Goal: Task Accomplishment & Management: Use online tool/utility

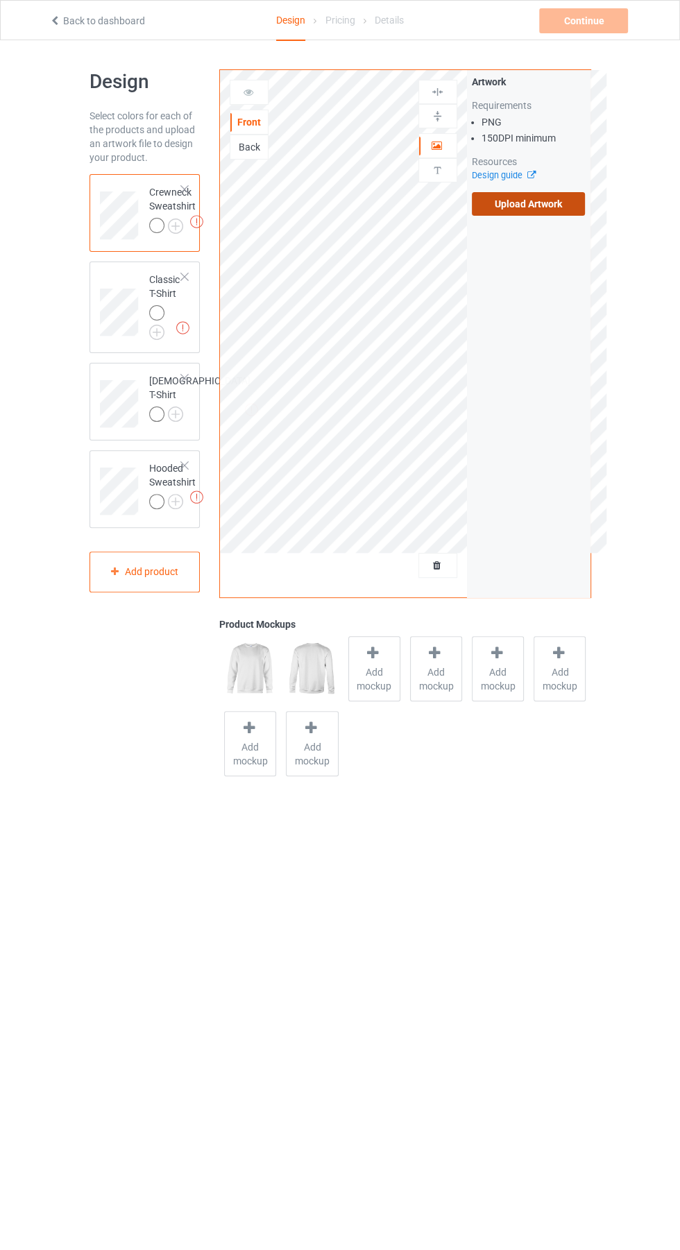
click at [510, 203] on label "Upload Artwork" at bounding box center [529, 204] width 114 height 24
click at [0, 0] on input "Upload Artwork" at bounding box center [0, 0] width 0 height 0
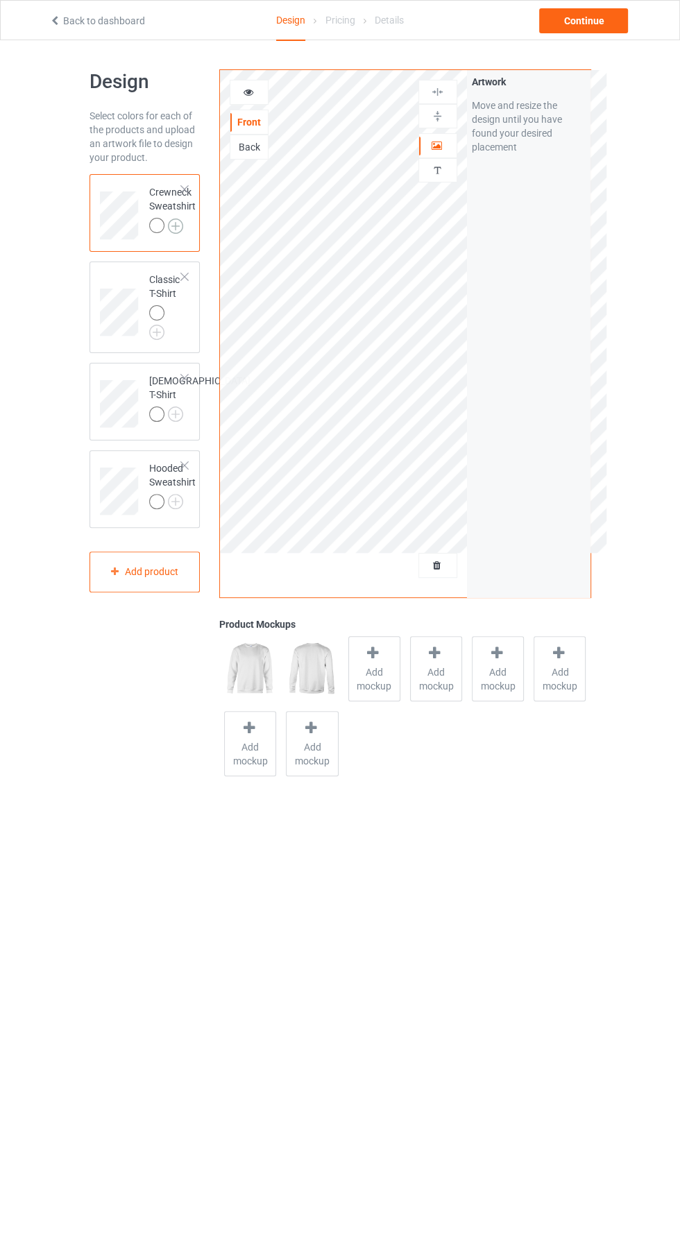
click at [176, 227] on img at bounding box center [175, 226] width 15 height 15
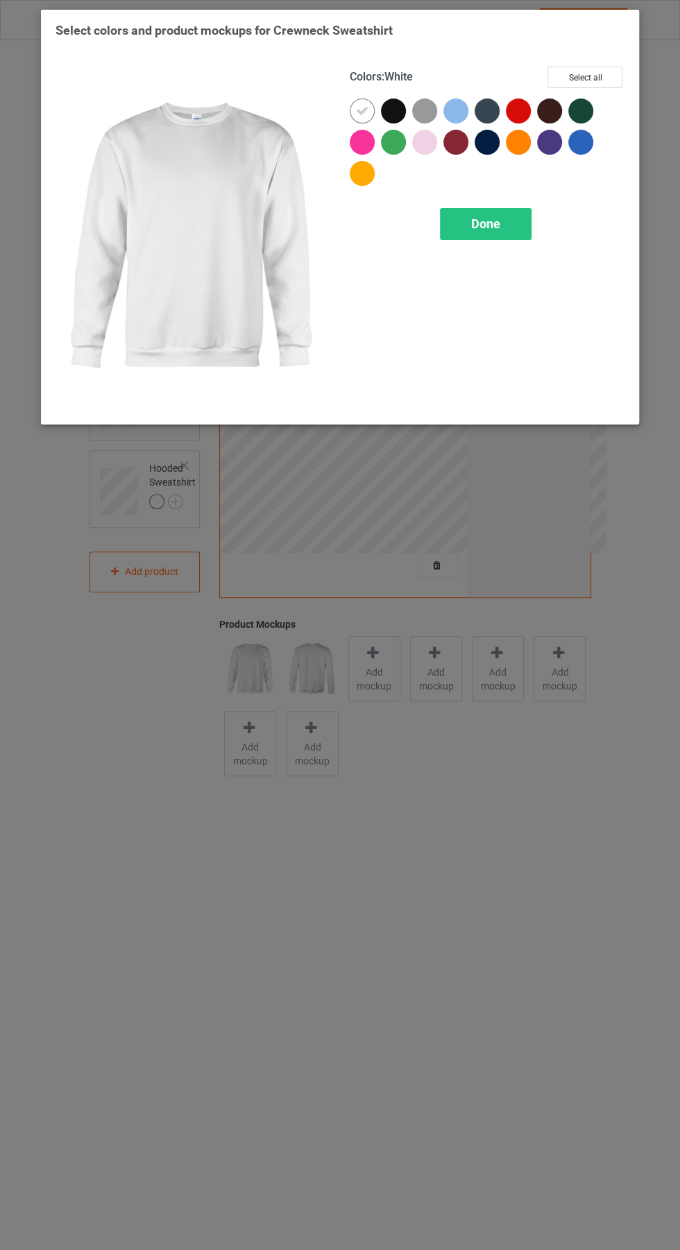
click at [430, 154] on div at bounding box center [427, 145] width 31 height 31
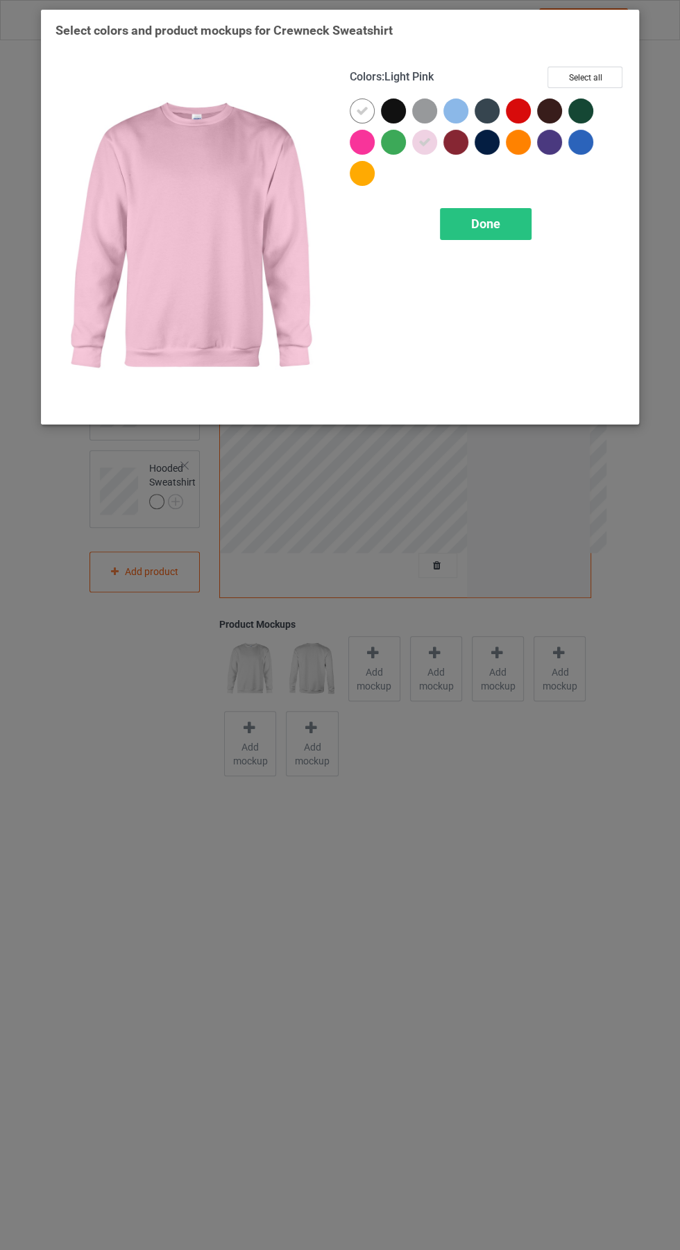
click at [459, 124] on div at bounding box center [458, 114] width 31 height 31
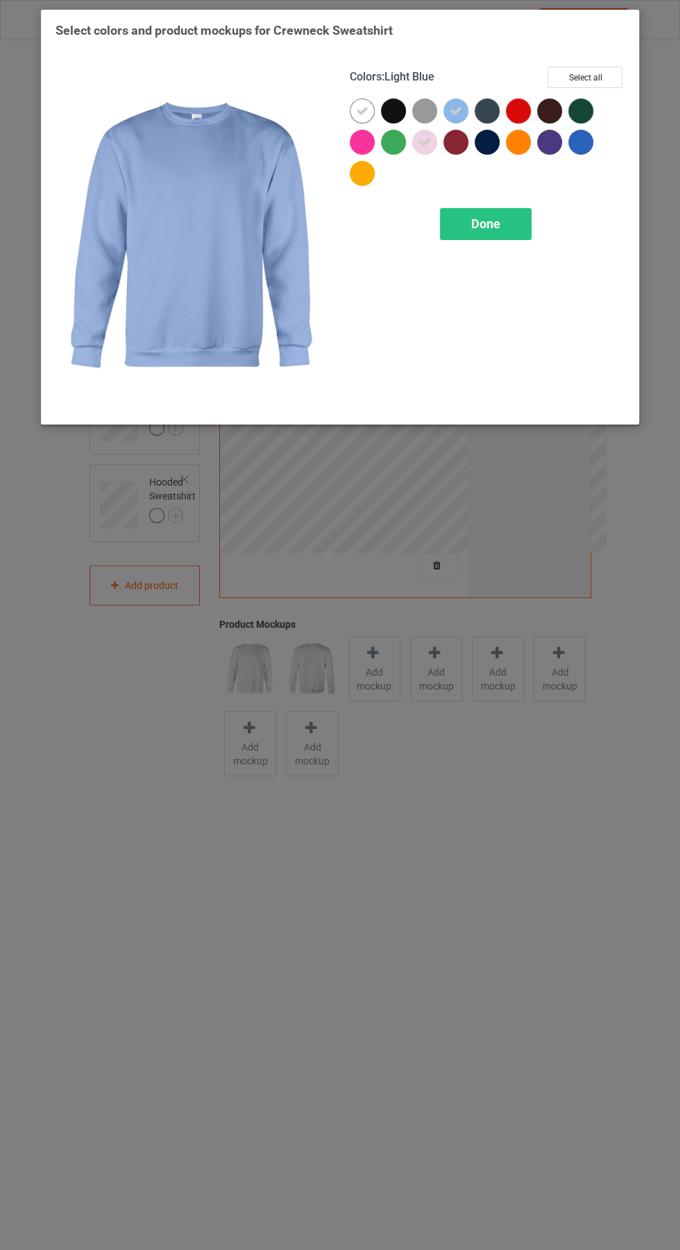
click at [421, 117] on div at bounding box center [424, 111] width 25 height 25
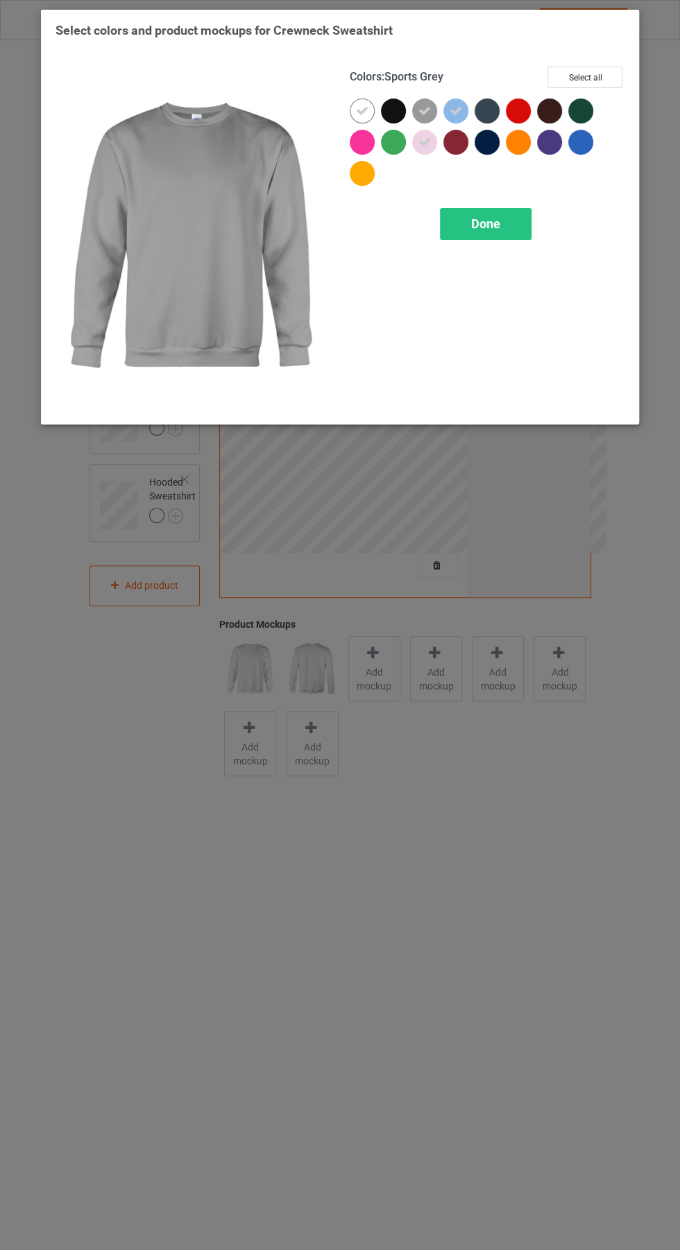
click at [531, 228] on div "Done" at bounding box center [487, 224] width 275 height 32
click at [502, 225] on div "Done" at bounding box center [486, 224] width 92 height 32
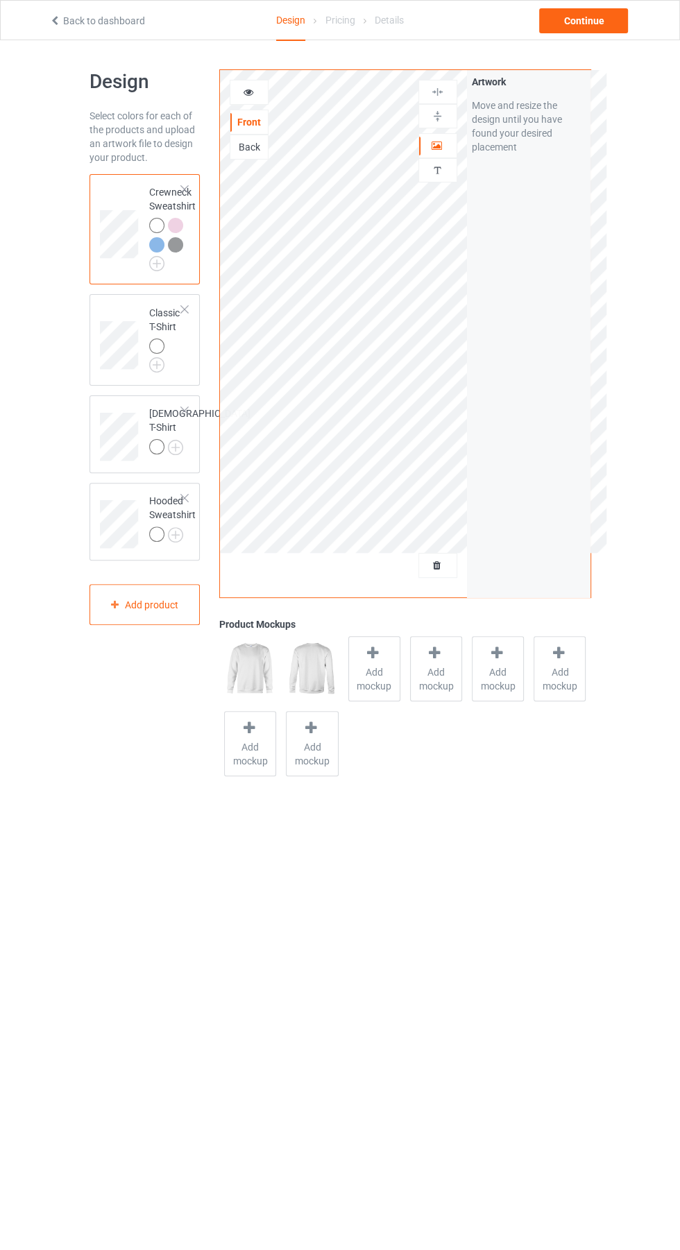
click at [185, 241] on div at bounding box center [177, 246] width 19 height 19
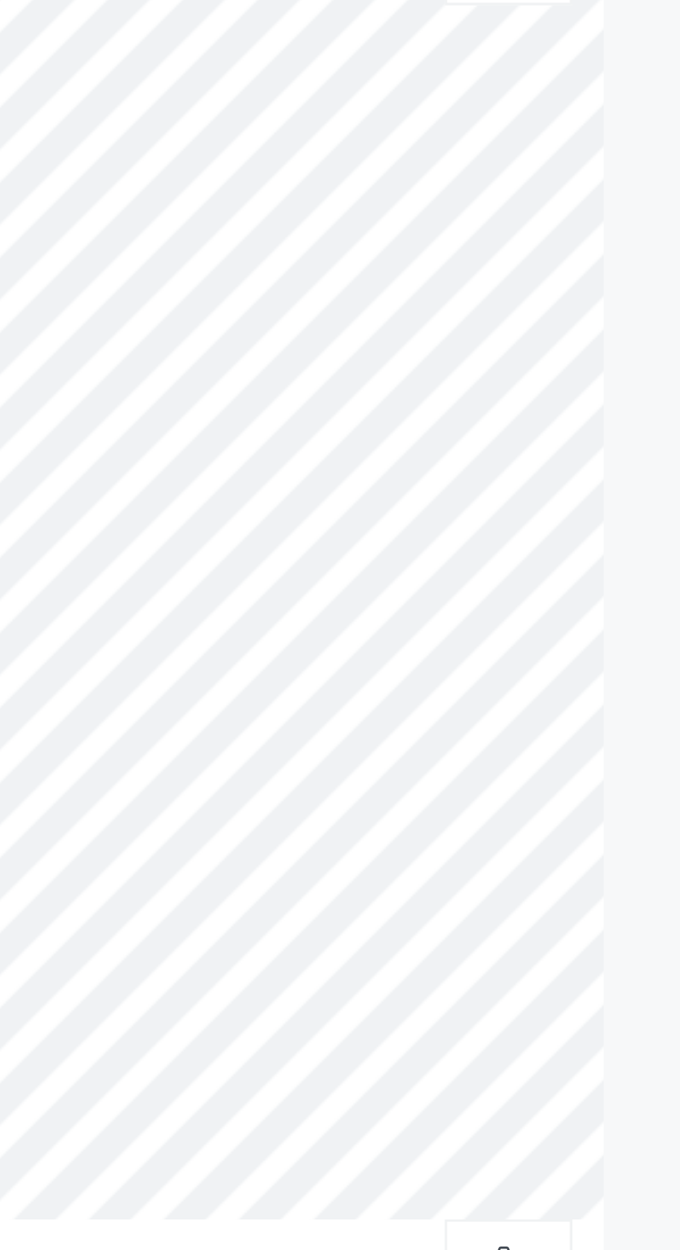
scroll to position [8, 0]
